Goal: Task Accomplishment & Management: Manage account settings

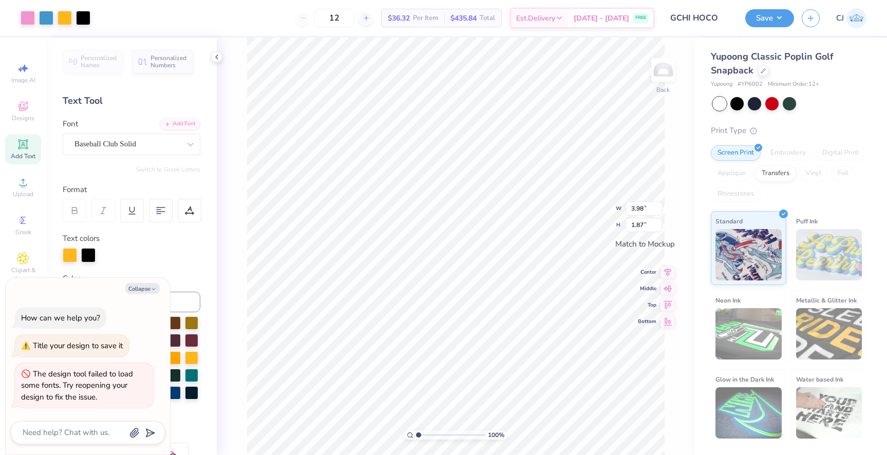
scroll to position [182, 0]
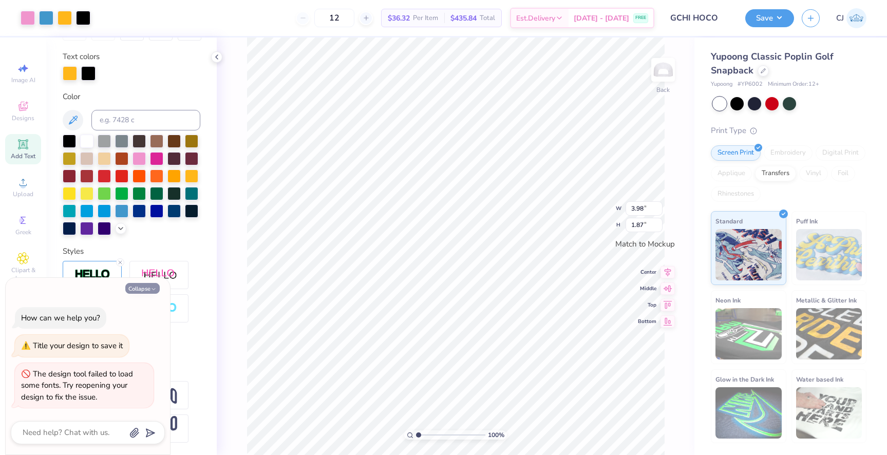
click at [140, 289] on button "Collapse" at bounding box center [142, 288] width 34 height 11
type textarea "x"
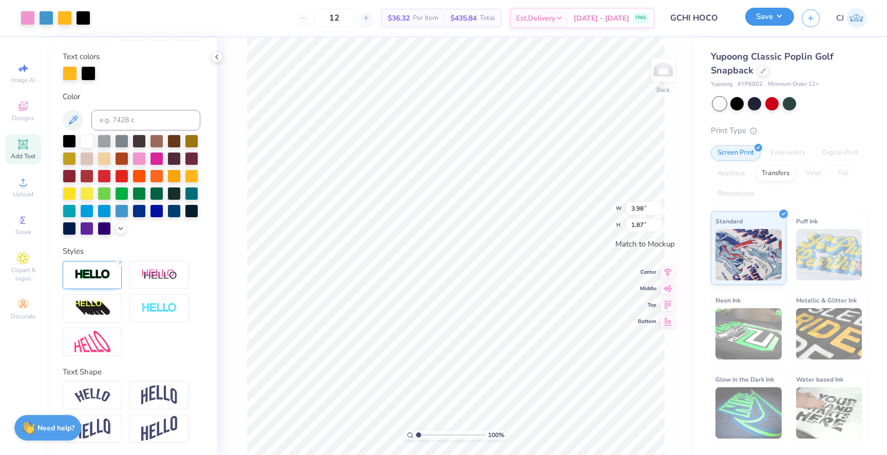
click at [761, 16] on button "Save" at bounding box center [770, 17] width 49 height 18
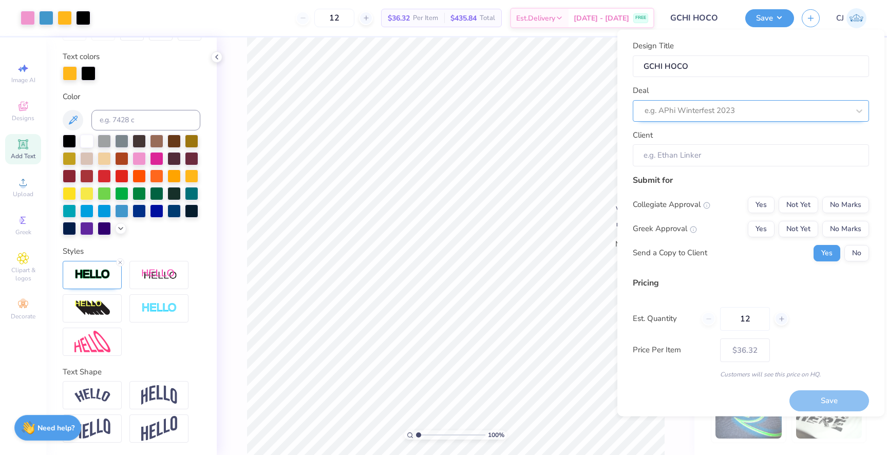
click at [700, 109] on div at bounding box center [747, 111] width 204 height 14
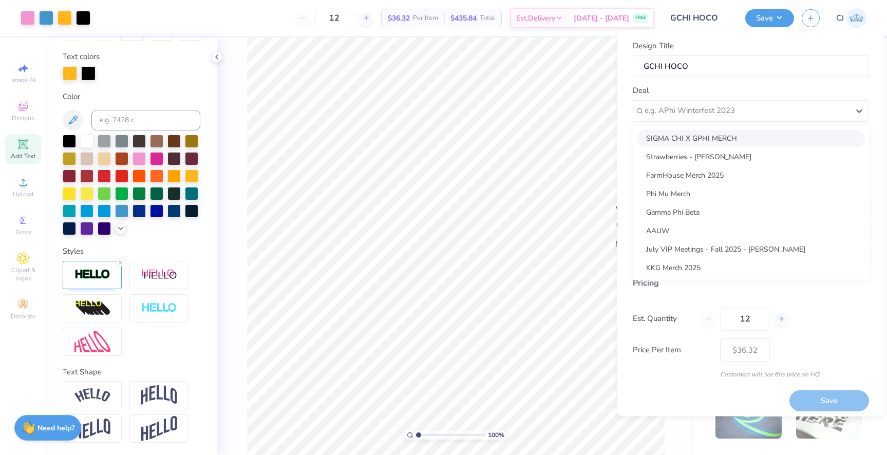
click at [693, 141] on div "SIGMA CHI X GPHI MERCH" at bounding box center [751, 137] width 228 height 17
type input "[PERSON_NAME]"
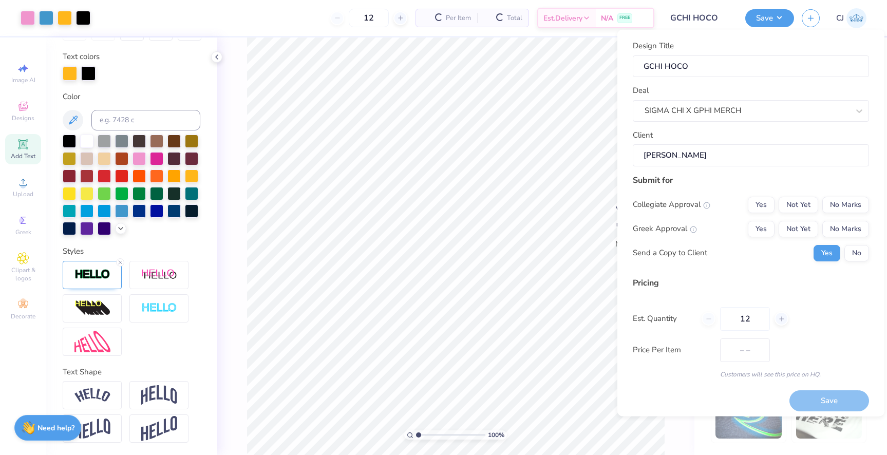
type input "$43.07"
click at [852, 252] on button "No" at bounding box center [857, 253] width 25 height 16
click at [783, 320] on icon at bounding box center [781, 318] width 7 height 7
type input "13"
click at [783, 320] on icon at bounding box center [781, 318] width 7 height 7
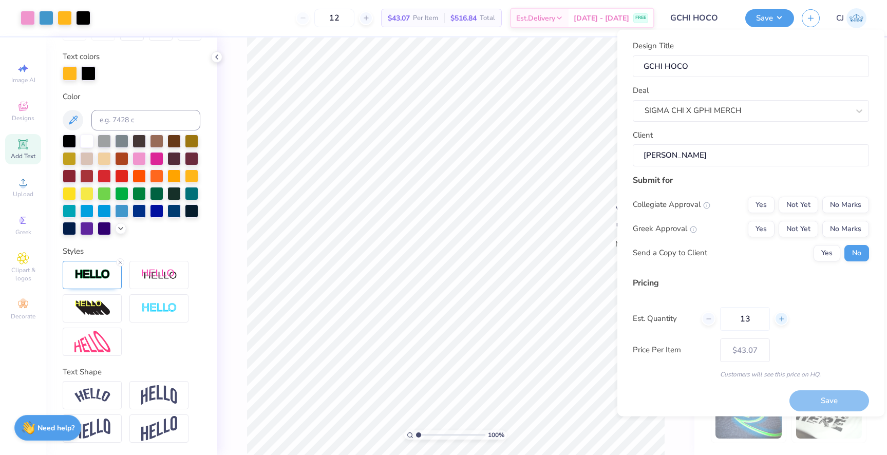
type input "13"
type input "14"
type input "– –"
click at [783, 320] on icon at bounding box center [781, 318] width 7 height 7
type input "15"
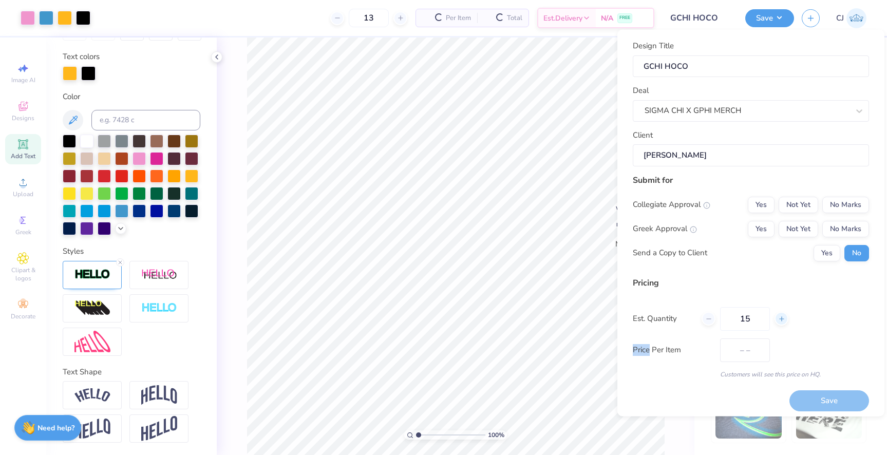
type input "$41.82"
click at [783, 320] on icon at bounding box center [781, 318] width 7 height 7
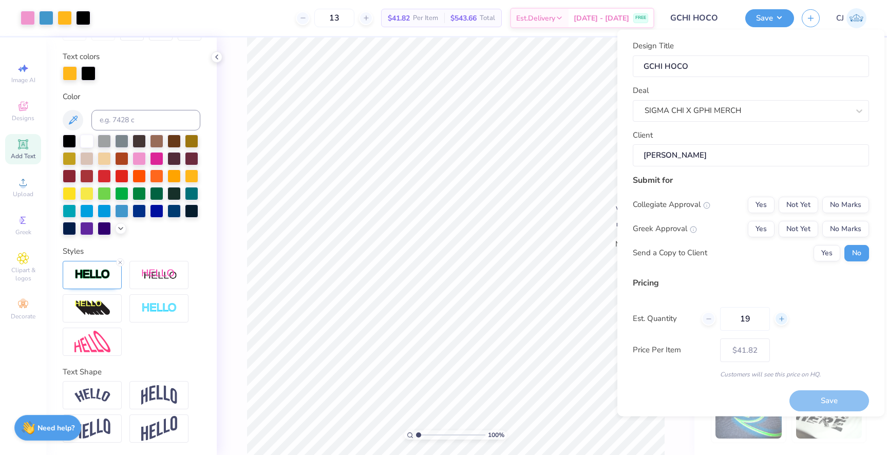
click at [783, 320] on icon at bounding box center [781, 318] width 7 height 7
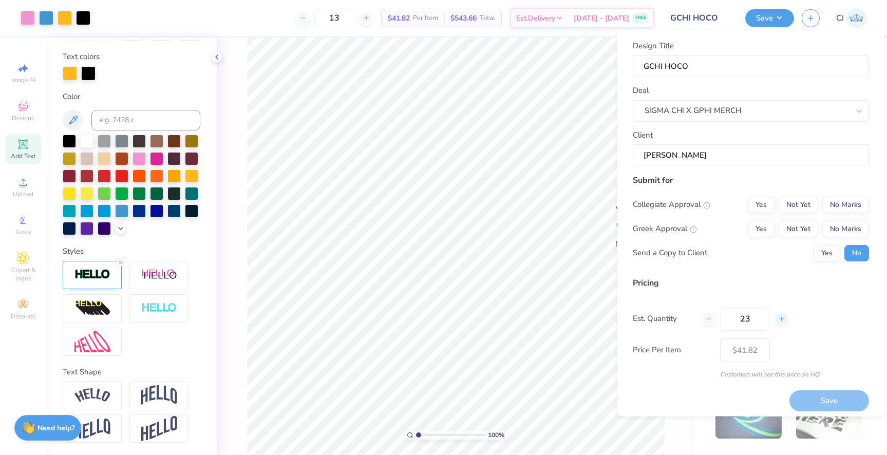
type input "24"
click at [795, 341] on div "Price Per Item $26.46" at bounding box center [751, 350] width 236 height 24
click at [767, 210] on button "Yes" at bounding box center [761, 204] width 27 height 16
click at [841, 200] on button "No Marks" at bounding box center [846, 204] width 47 height 16
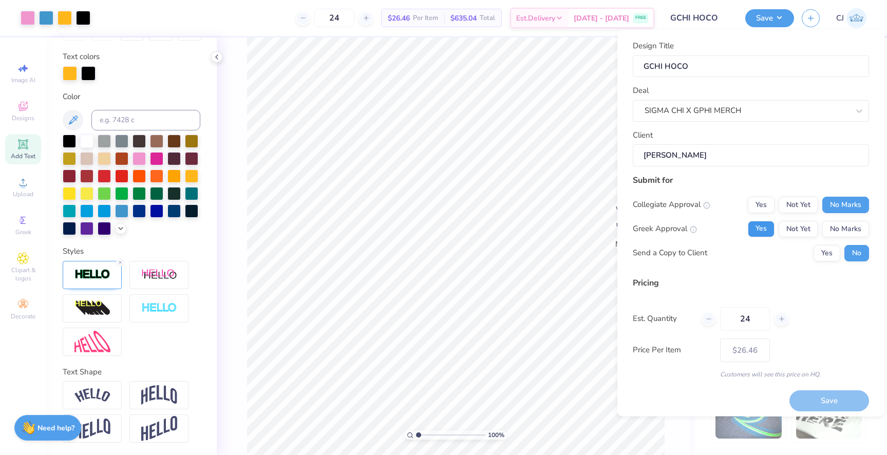
click at [765, 230] on button "Yes" at bounding box center [761, 228] width 27 height 16
click at [807, 398] on button "Save" at bounding box center [830, 400] width 80 height 21
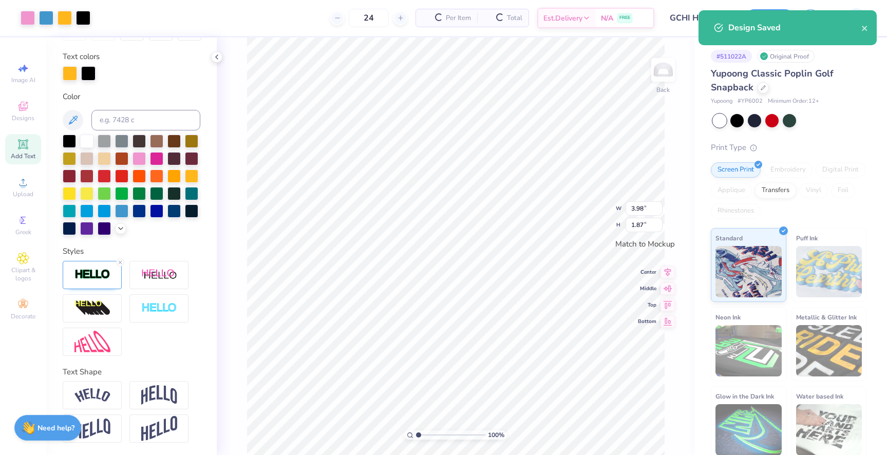
type input "– –"
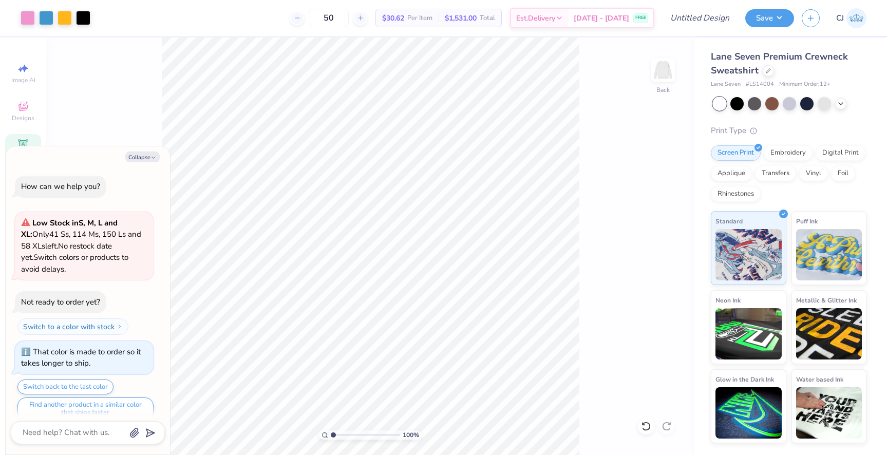
scroll to position [1400, 0]
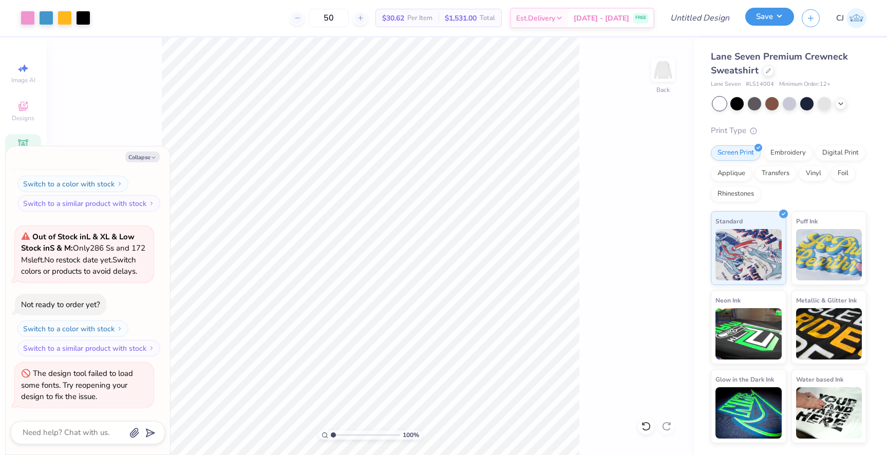
click at [757, 19] on button "Save" at bounding box center [770, 17] width 49 height 18
type textarea "x"
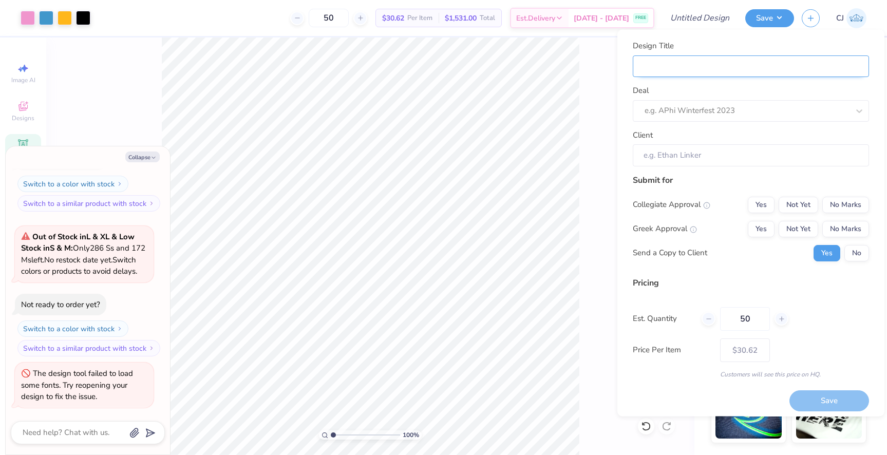
click at [733, 67] on input "Design Title" at bounding box center [751, 66] width 236 height 22
type input "G"
type textarea "x"
type input "G"
type input "GP"
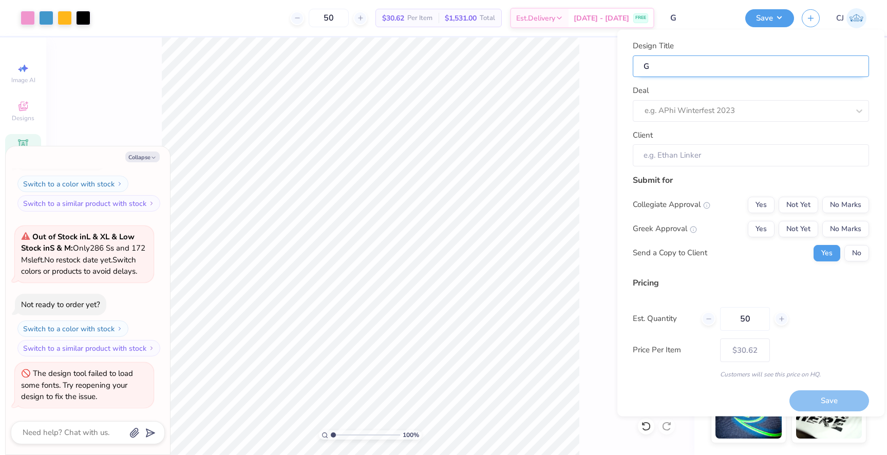
type textarea "x"
type input "GP"
type input "GPH"
type textarea "x"
type input "GPH"
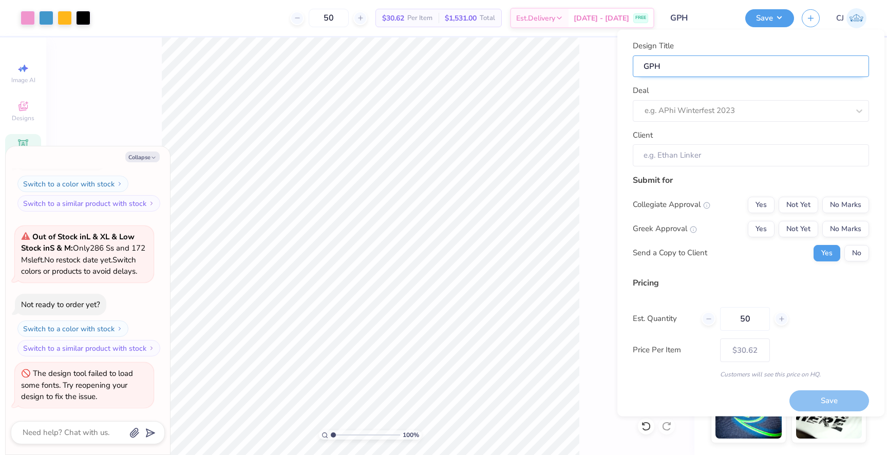
type input "GPHI"
type textarea "x"
type input "GPHI"
type textarea "x"
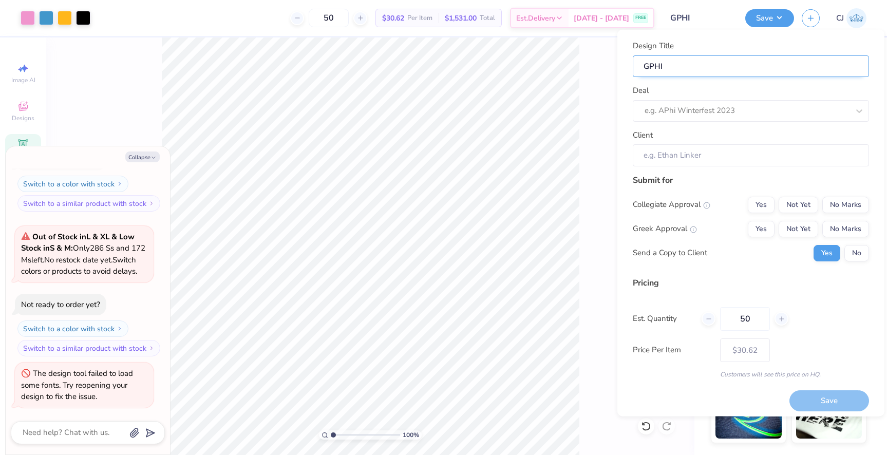
type input "GPHI"
type input "GPHI X"
type textarea "x"
type input "GPHI X"
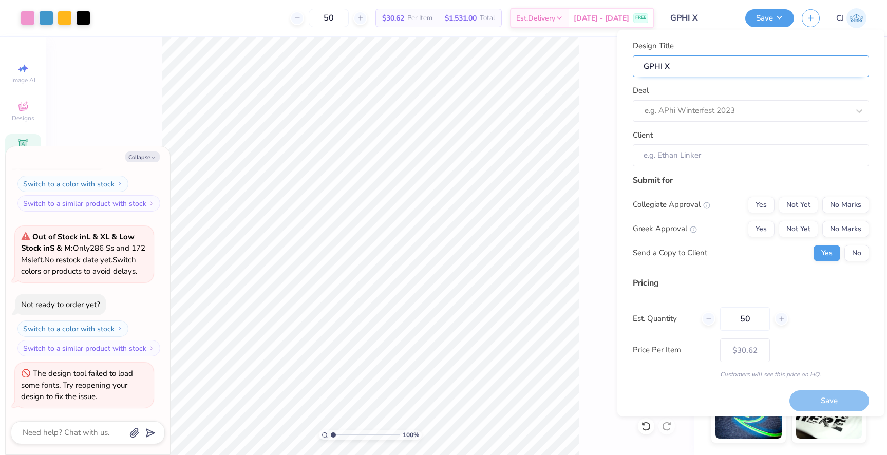
type textarea "x"
type input "GPHI X"
type input "GPHI X S"
type textarea "x"
type input "GPHI X S"
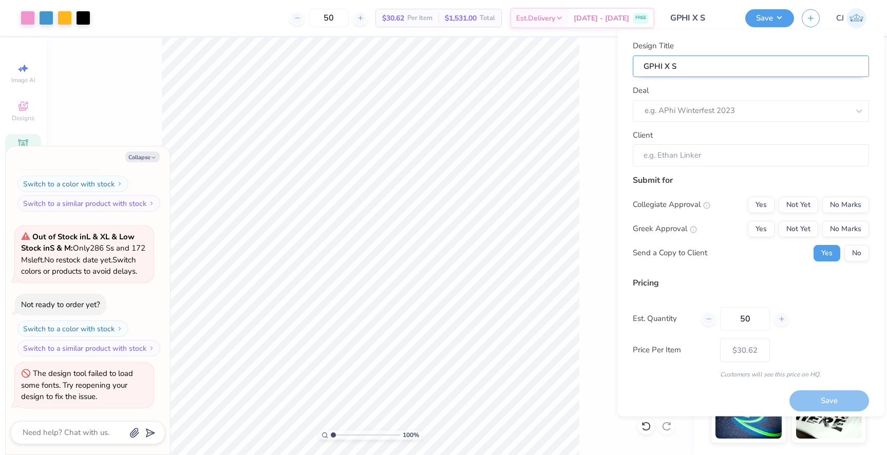
type input "GPHI X SI"
type textarea "x"
type input "GPHI X SI"
type input "GPHI X SIG"
type textarea "x"
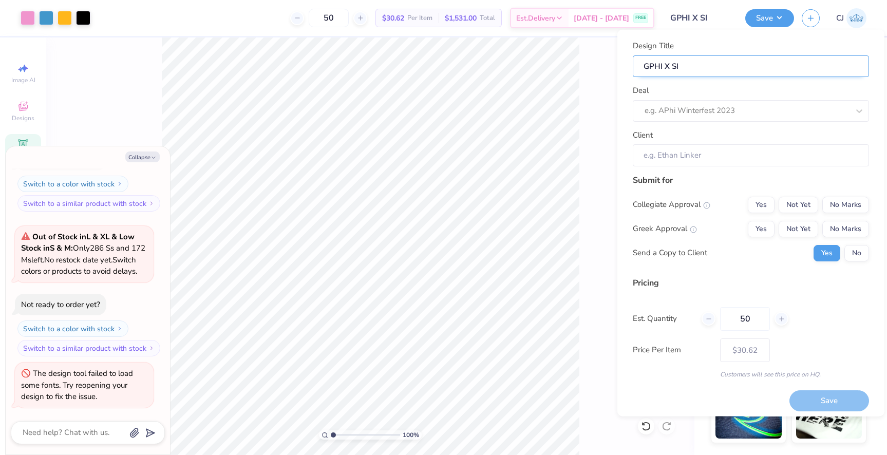
type input "GPHI X SIG"
type input "GPHI X SIGM"
type textarea "x"
type input "GPHI X SIGM"
type input "GPHI X SIGMA"
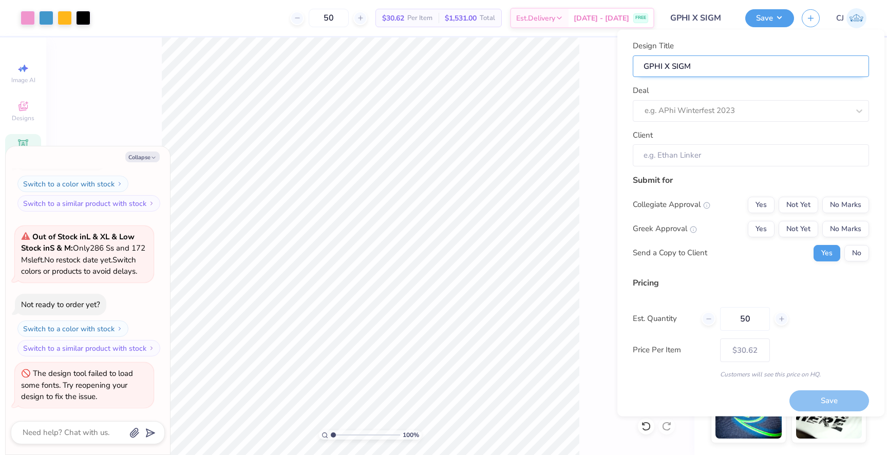
type textarea "x"
type input "GPHI X SIGMA"
type textarea "x"
type input "GPHI X SIGMA"
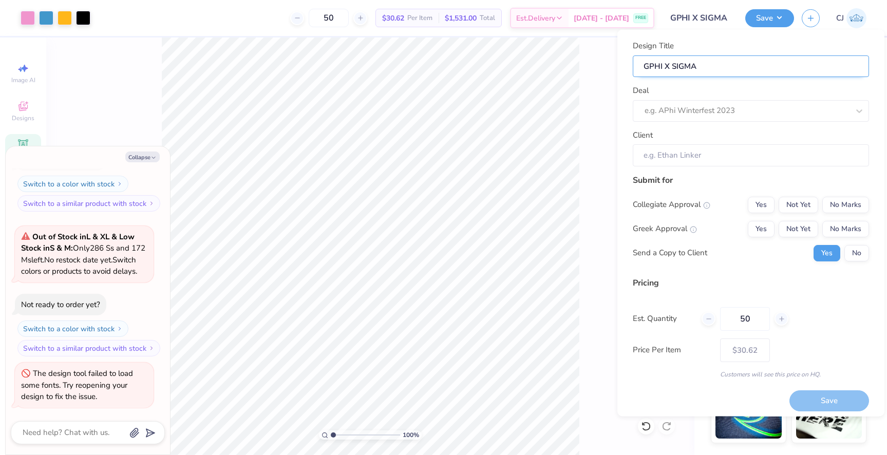
type input "GPHI X SIGMA C"
type textarea "x"
type input "GPHI X SIGMA CH"
type textarea "x"
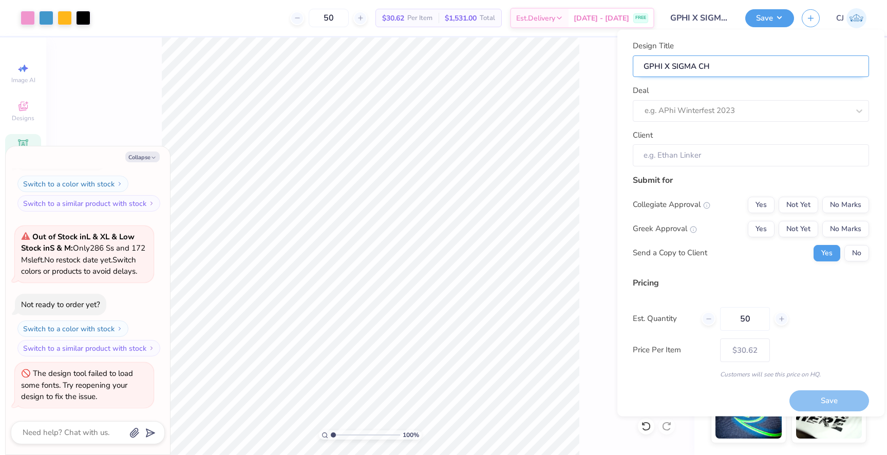
type input "GPHI X SIGMA CHI"
type textarea "x"
type input "GPHI X SIGMA CHI"
type textarea "x"
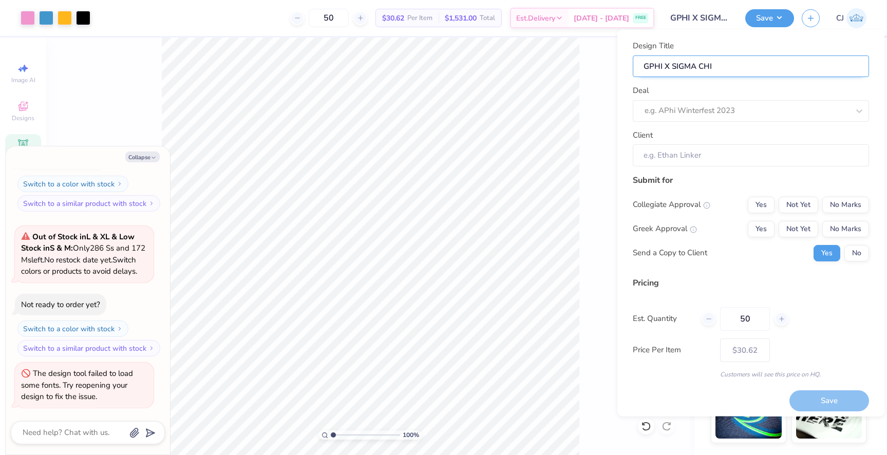
type input "GPHI X SIGMA CHI"
type input "GPHI X SIGMA CHI M"
type textarea "x"
type input "GPHI X SIGMA CHI ME"
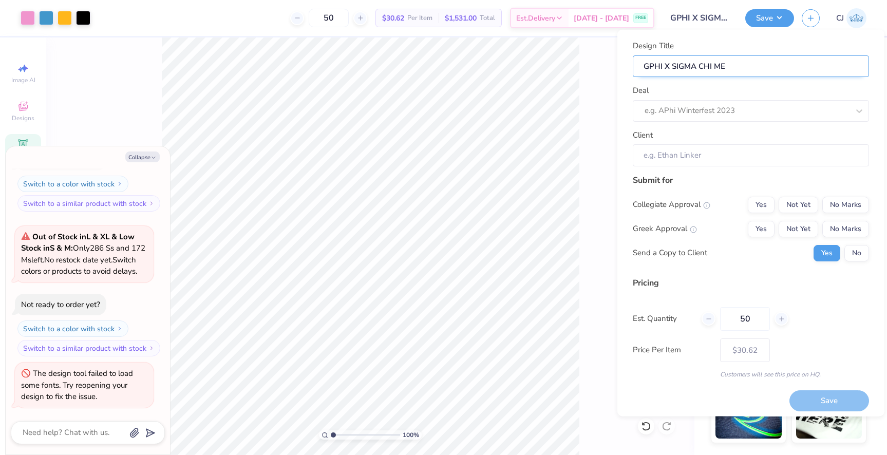
type textarea "x"
type input "GPHI X SIGMA CHI MER"
type textarea "x"
type input "GPHI X SIGMA CHI MER"
type input "GPHI X SIGMA CHI MERC"
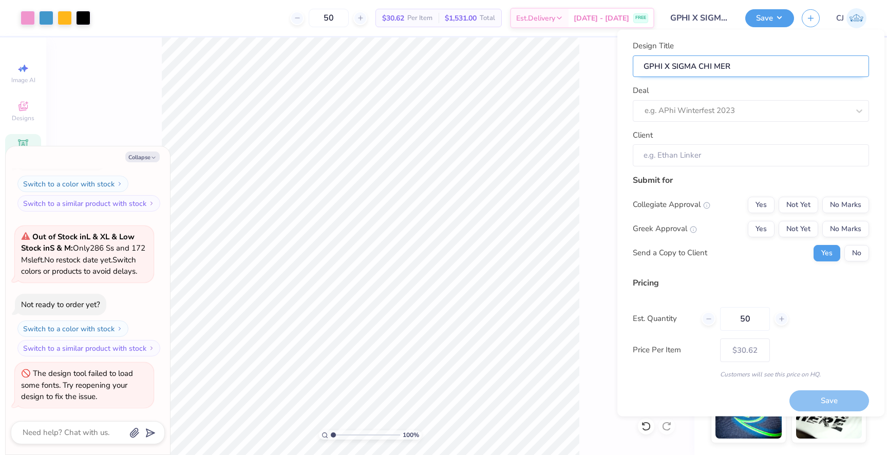
type textarea "x"
type input "GPHI X SIGMA CHI MERCHJ"
type textarea "x"
type input "GPHI X SIGMA CHI MERCH"
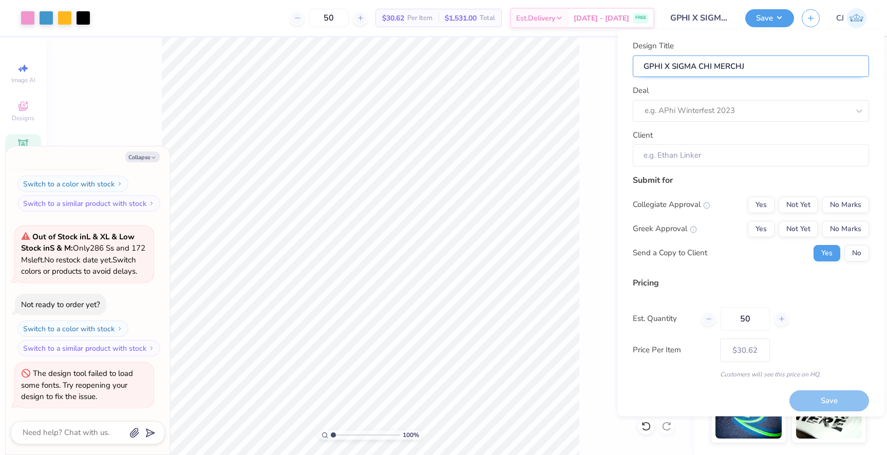
type textarea "x"
type input "GPHI X SIGMA CHI MERCH"
type textarea "x"
type input "GPHI X SIGMA CHI MERCH"
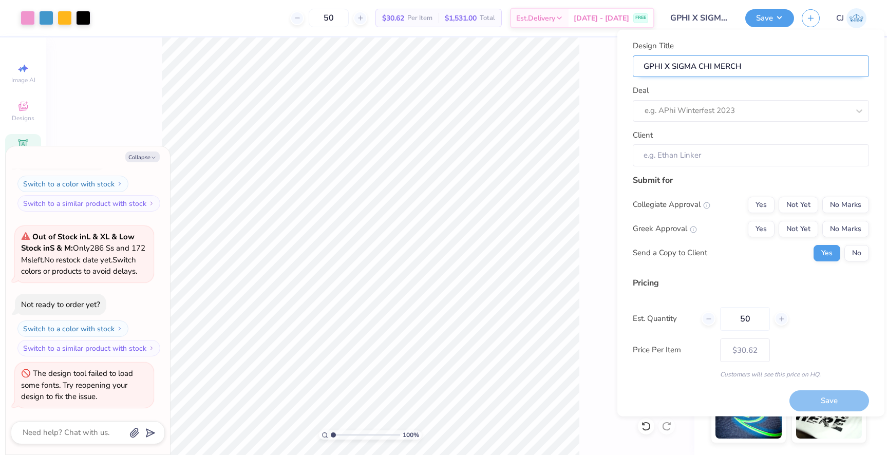
type input "GPHI X SIGMA CHI MERCH 2"
type textarea "x"
type input "GPHI X SIGMA CHI MERCH 2"
type input "GPHI X SIGMA CHI MERCH 20"
type textarea "x"
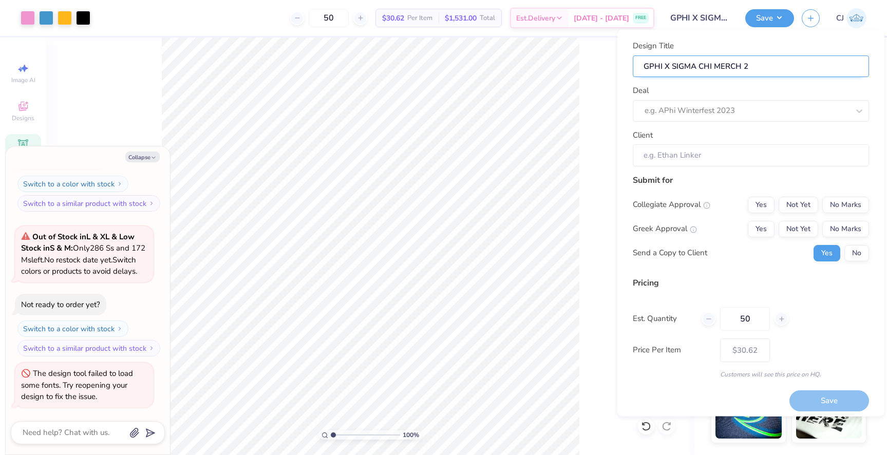
type input "GPHI X SIGMA CHI MERCH 20"
type input "GPHI X SIGMA CHI MERCH 202"
type textarea "x"
type input "GPHI X SIGMA CHI MERCH 202"
type input "GPHI X SIGMA CHI MERCH 2025"
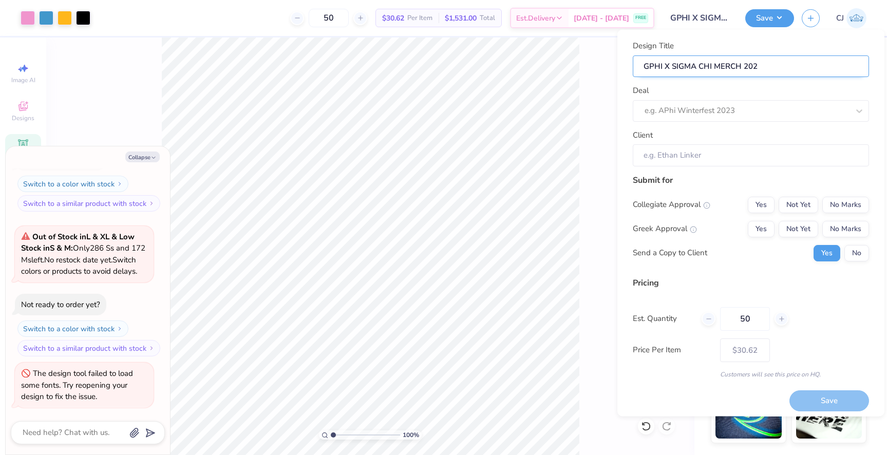
type textarea "x"
type input "GPHI X SIGMA CHI MERCH 2025"
click at [793, 112] on div at bounding box center [737, 111] width 184 height 14
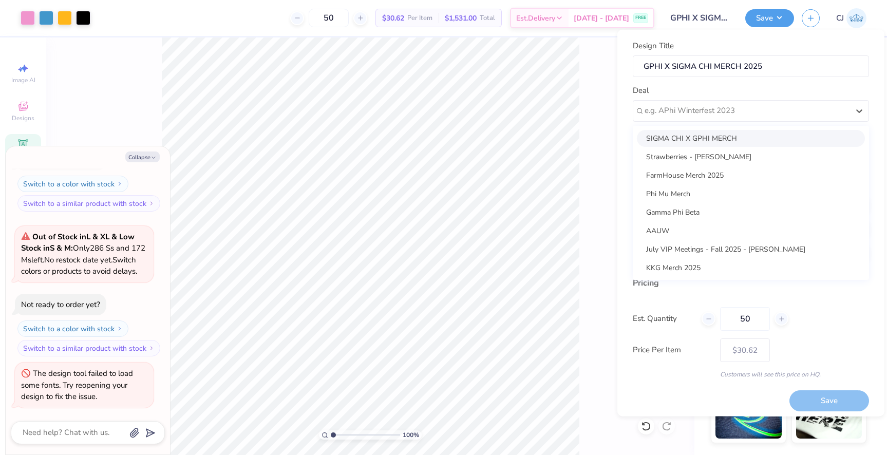
click at [762, 137] on div "SIGMA CHI X GPHI MERCH" at bounding box center [751, 137] width 228 height 17
type textarea "x"
type input "[PERSON_NAME]"
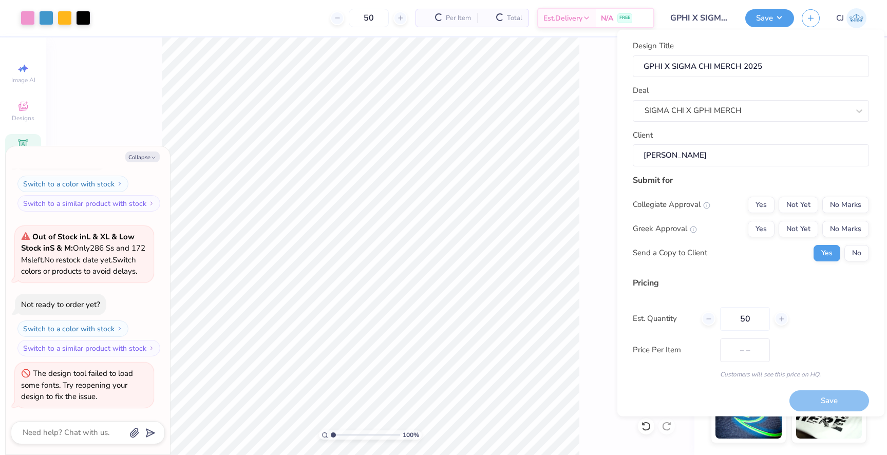
type input "$36.31"
click at [853, 256] on button "No" at bounding box center [857, 253] width 25 height 16
type textarea "x"
click at [768, 231] on button "Yes" at bounding box center [761, 228] width 27 height 16
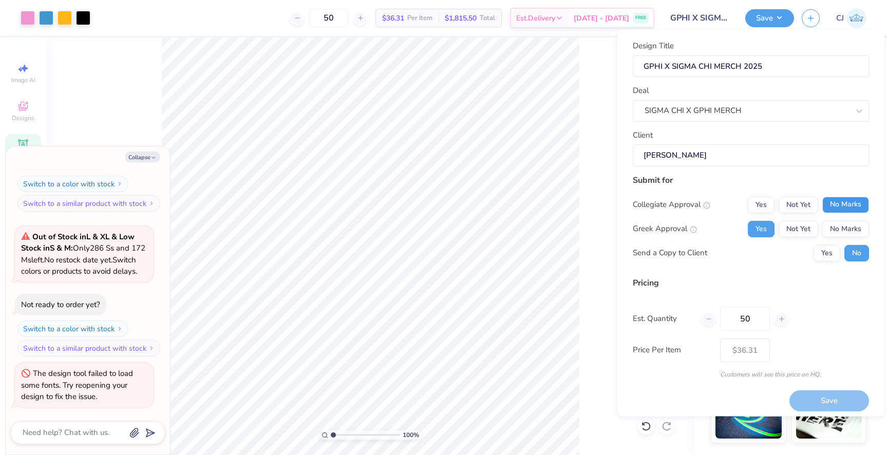
click at [852, 209] on button "No Marks" at bounding box center [846, 204] width 47 height 16
click at [816, 398] on button "Save" at bounding box center [830, 400] width 80 height 21
type input "$36.31"
type textarea "x"
type input "– –"
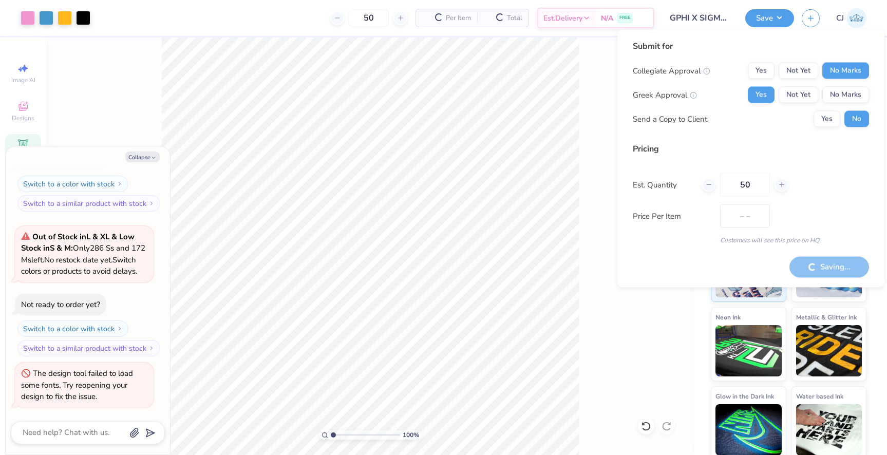
type textarea "x"
type input "$30.62"
